Goal: Navigation & Orientation: Find specific page/section

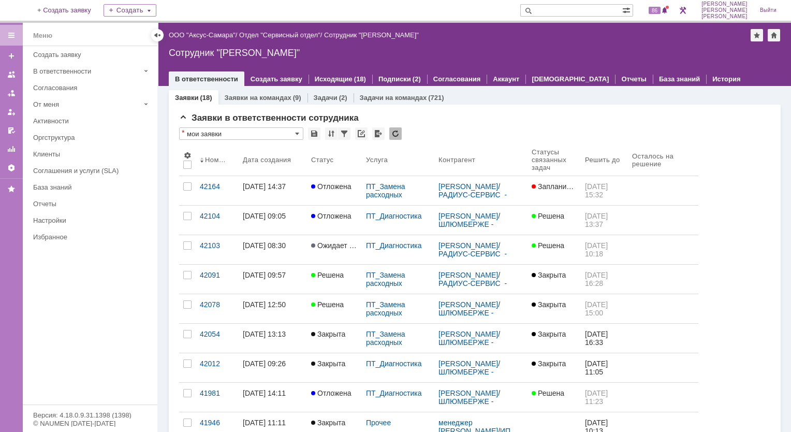
click at [12, 10] on img at bounding box center [12, 10] width 0 height 0
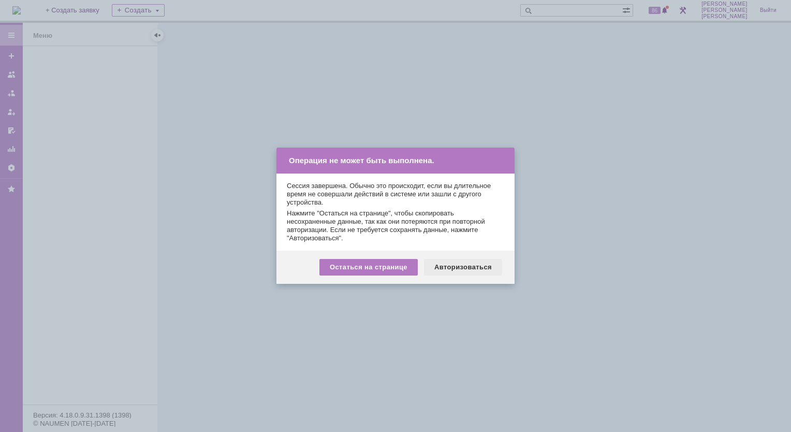
click at [458, 269] on div "Авторизоваться" at bounding box center [463, 267] width 78 height 17
